Goal: Task Accomplishment & Management: Manage account settings

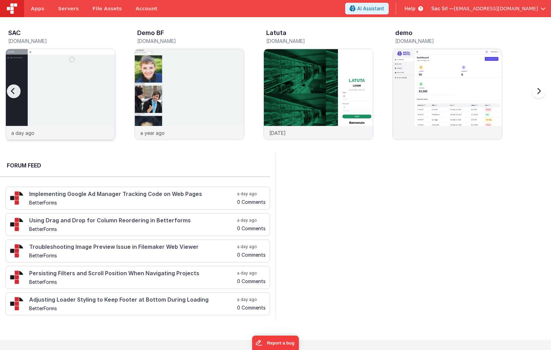
click at [69, 75] on img at bounding box center [60, 103] width 109 height 109
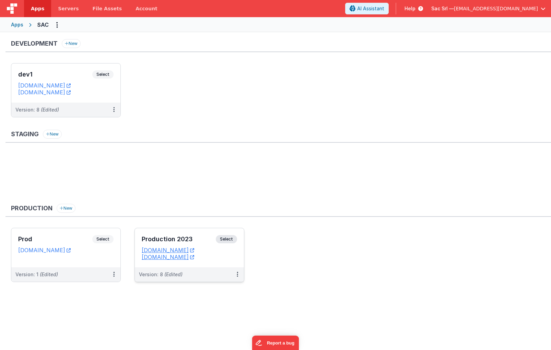
click at [235, 256] on dd "sacprod.fmbetterforms.com" at bounding box center [189, 256] width 95 height 7
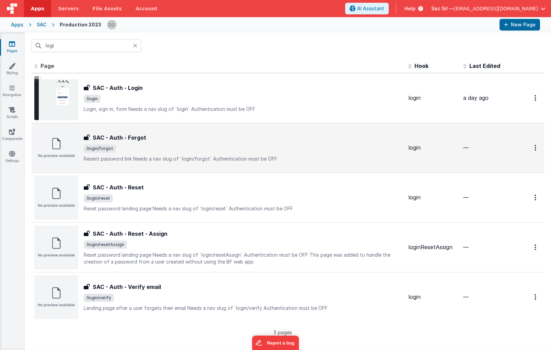
click at [200, 136] on div "SAC - Auth - Forgot" at bounding box center [243, 137] width 319 height 8
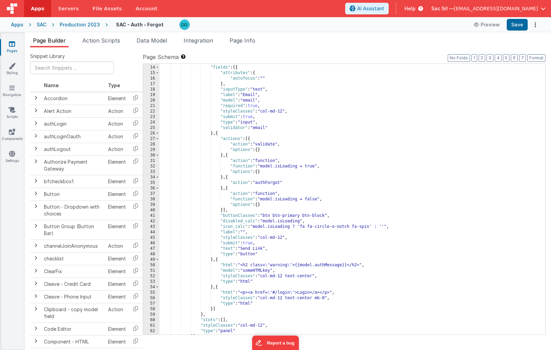
scroll to position [71, 0]
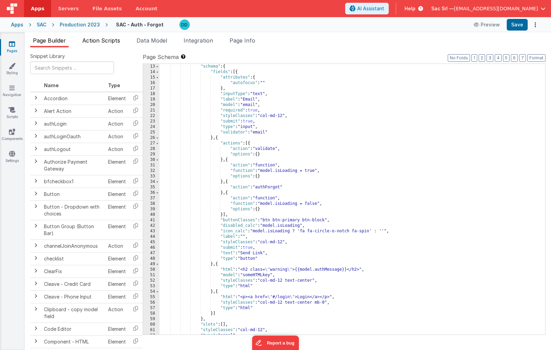
click at [105, 41] on span "Action Scripts" at bounding box center [101, 40] width 38 height 7
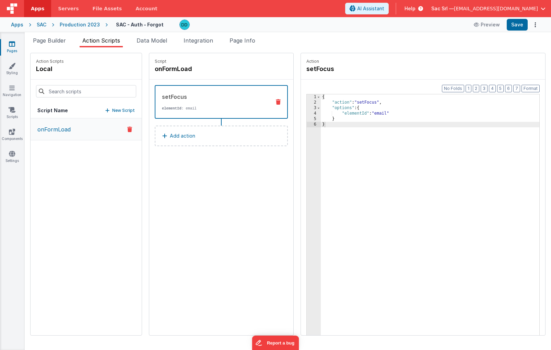
click at [74, 132] on button "onFormLoad" at bounding box center [86, 129] width 111 height 22
click at [55, 41] on span "Page Builder" at bounding box center [49, 40] width 33 height 7
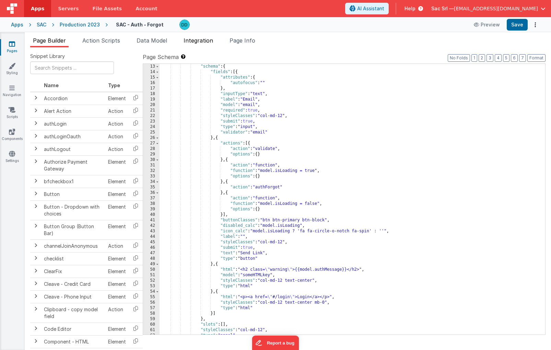
click at [216, 41] on li "Integration" at bounding box center [198, 41] width 35 height 11
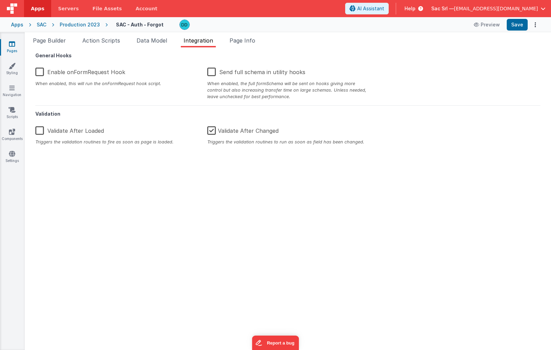
click at [261, 43] on ul "Page Builder Action Scripts Data Model Integration Page Info" at bounding box center [288, 41] width 526 height 11
click at [253, 41] on span "Page Info" at bounding box center [242, 40] width 26 height 7
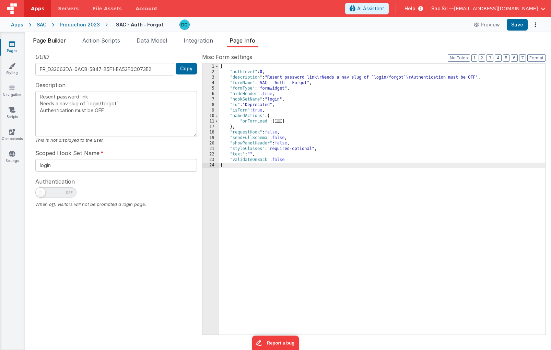
click at [58, 43] on span "Page Builder" at bounding box center [49, 40] width 33 height 7
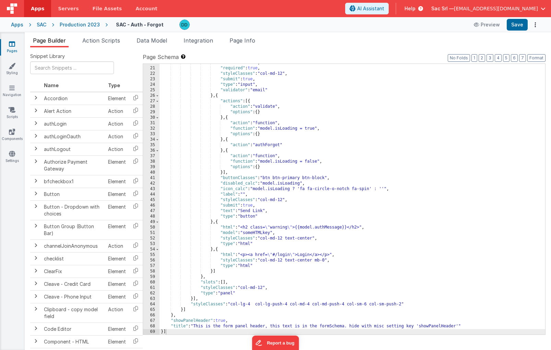
scroll to position [114, 0]
click at [92, 25] on div "Production 2023" at bounding box center [80, 24] width 40 height 7
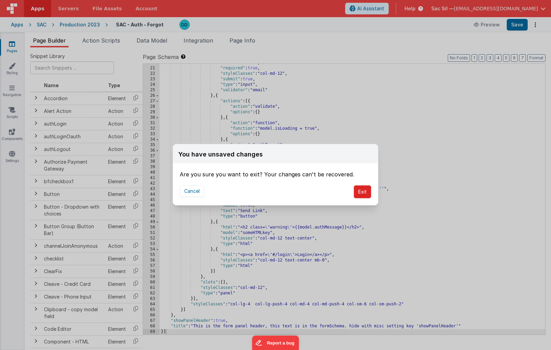
click at [356, 193] on button "Exit" at bounding box center [362, 191] width 17 height 13
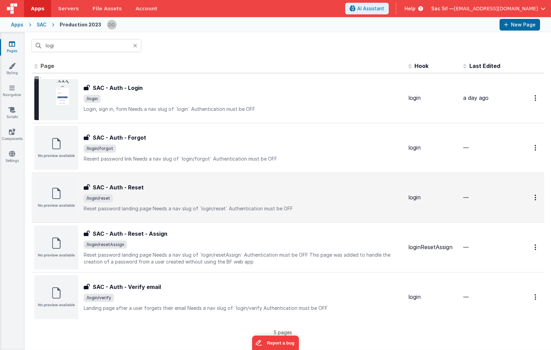
click at [216, 197] on span "/login/reset" at bounding box center [243, 198] width 319 height 8
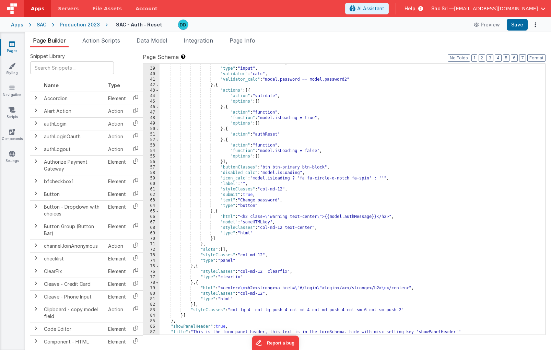
scroll to position [218, 0]
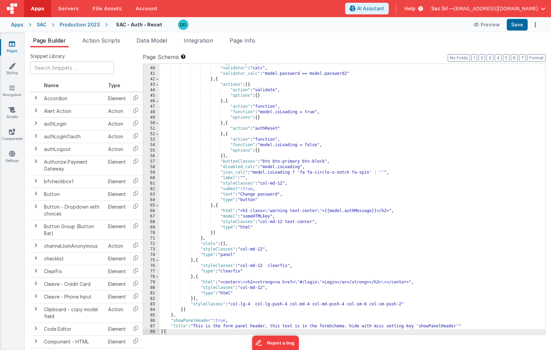
click at [238, 293] on div ""type" : "input" , "validator" : "calc" , "validator_calc" : "model.password ==…" at bounding box center [351, 201] width 385 height 282
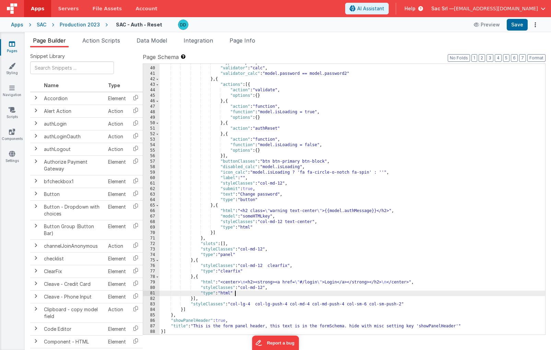
click at [543, 7] on span "button" at bounding box center [542, 8] width 5 height 5
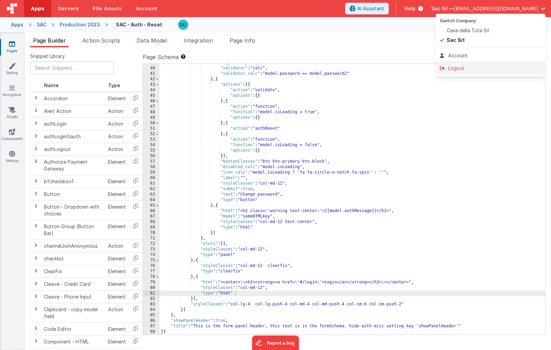
click at [482, 66] on div "Logout" at bounding box center [491, 68] width 102 height 7
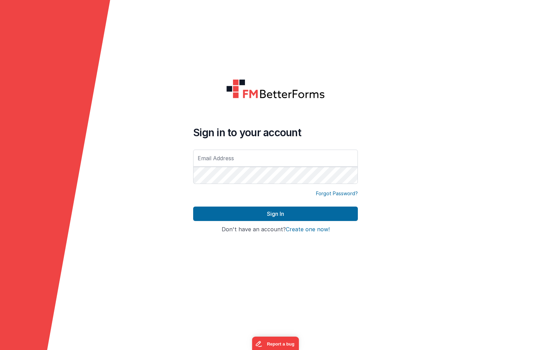
type input "[EMAIL_ADDRESS][DOMAIN_NAME]"
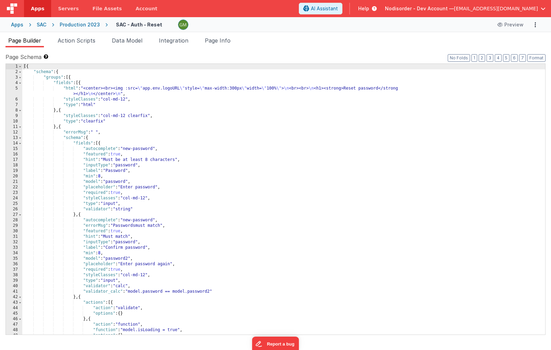
click at [526, 10] on span "[EMAIL_ADDRESS][DOMAIN_NAME]" at bounding box center [496, 8] width 84 height 7
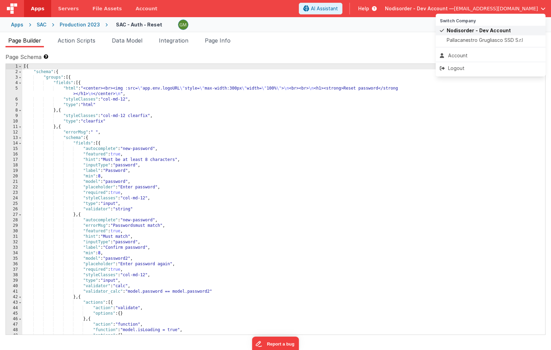
click at [470, 32] on span "Nodisorder - Dev Account" at bounding box center [478, 30] width 64 height 7
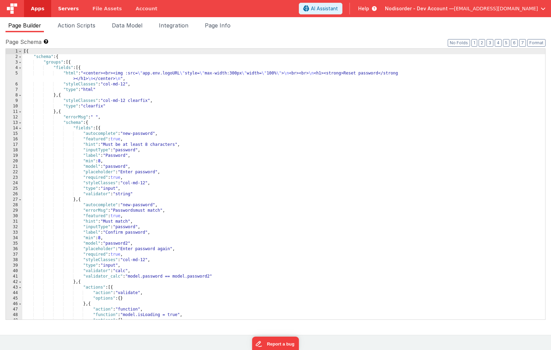
click at [61, 12] on link "Servers" at bounding box center [68, 8] width 34 height 17
